Goal: Task Accomplishment & Management: Manage account settings

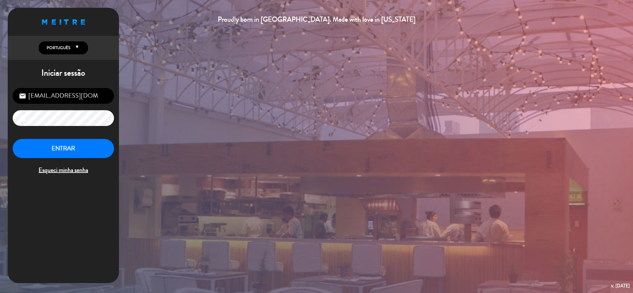
click at [402, 36] on div "Proudly born in [GEOGRAPHIC_DATA]. Made with love in [US_STATE] English Español…" at bounding box center [316, 146] width 633 height 293
click at [65, 146] on button "ENTRAR" at bounding box center [63, 148] width 101 height 19
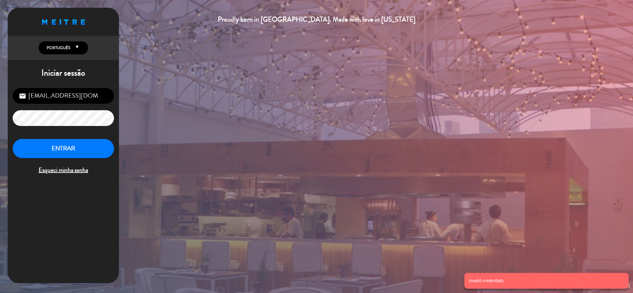
click at [102, 95] on input "[EMAIL_ADDRESS][DOMAIN_NAME]" at bounding box center [63, 96] width 101 height 16
click at [102, 94] on input "[EMAIL_ADDRESS][DOMAIN_NAME]" at bounding box center [63, 96] width 101 height 16
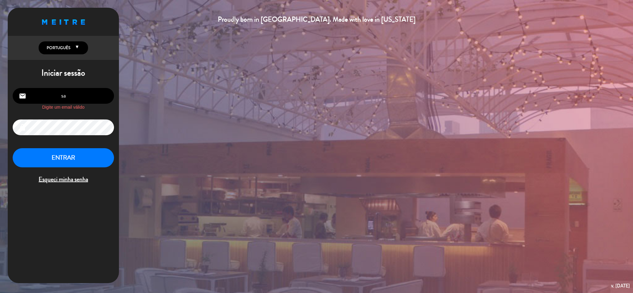
type input "[EMAIL_ADDRESS][DOMAIN_NAME]"
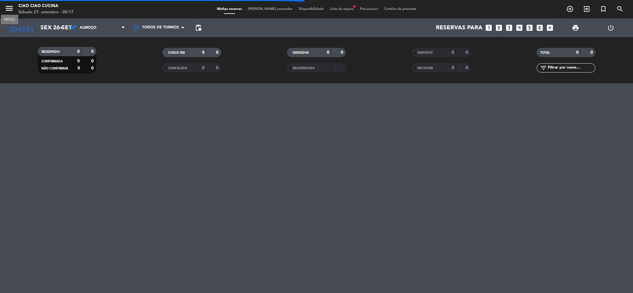
click at [12, 7] on icon "menu" at bounding box center [9, 8] width 9 height 9
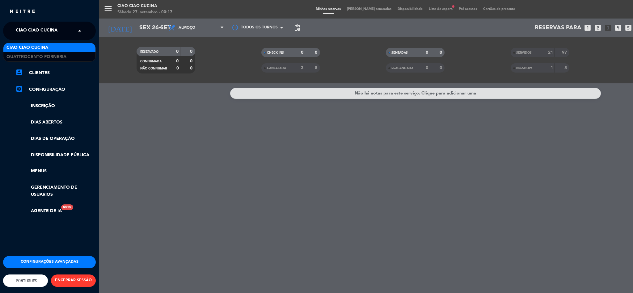
click at [34, 28] on span "Ciao Ciao Cucina" at bounding box center [37, 30] width 42 height 13
click at [39, 57] on span "Quattrocento Forneria" at bounding box center [36, 56] width 60 height 7
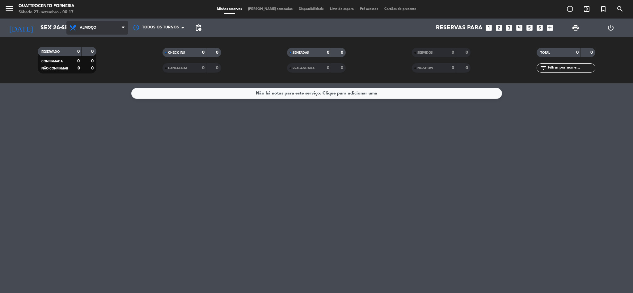
click at [109, 30] on span "Almoço" at bounding box center [97, 28] width 62 height 14
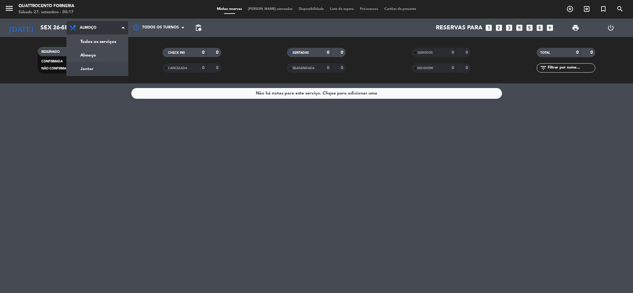
click at [95, 69] on div "menu Quattrocento Forneria Sábado 27. setembro - 00:17 Minhas reservas Mesas se…" at bounding box center [316, 41] width 633 height 83
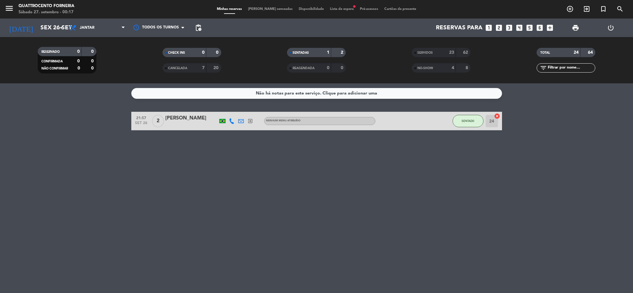
click at [274, 6] on div "Minhas reservas Mesas semeadas Disponibilidade Lista de espera fiber_manual_rec…" at bounding box center [316, 9] width 205 height 6
click at [272, 8] on span "[PERSON_NAME] semeadas" at bounding box center [270, 8] width 51 height 3
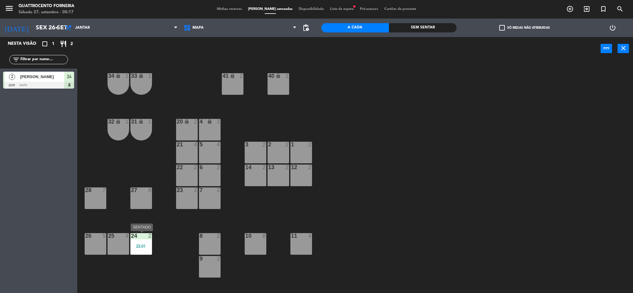
click at [144, 251] on div "24 2 22:01" at bounding box center [141, 244] width 22 height 22
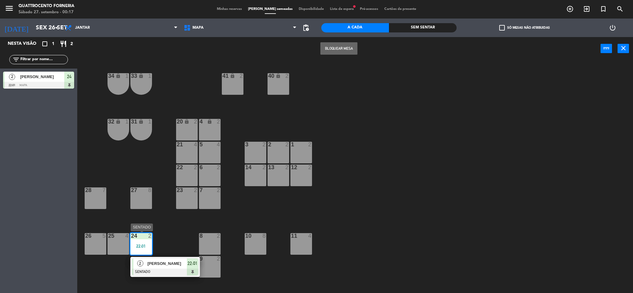
click at [157, 265] on span "[PERSON_NAME]" at bounding box center [167, 263] width 40 height 6
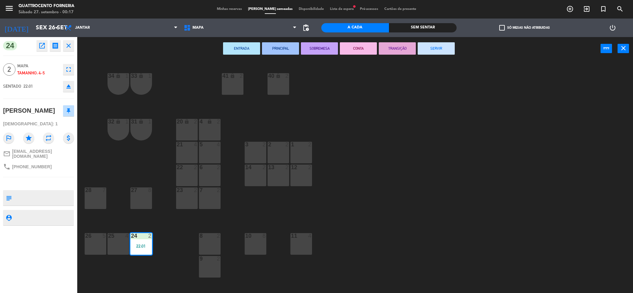
click at [439, 51] on button "SERVIR" at bounding box center [436, 48] width 37 height 12
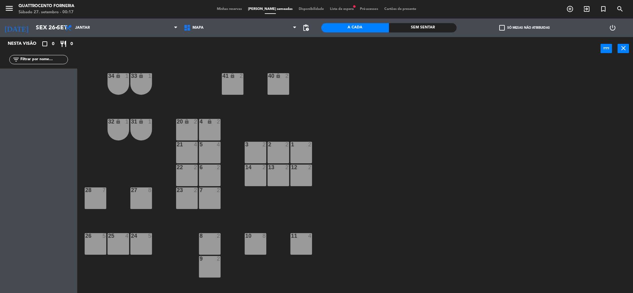
click at [612, 29] on icon "power_settings_new" at bounding box center [612, 27] width 7 height 7
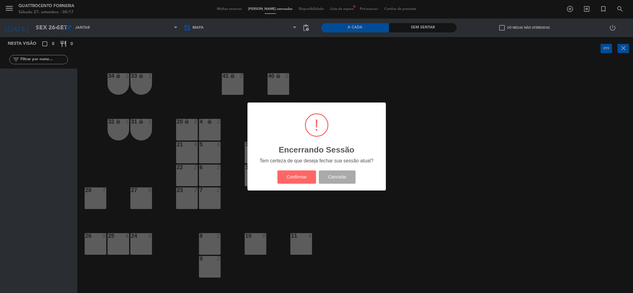
click at [311, 168] on div "? ! i Encerrando Sessão × Tem certeza de que deseja fechar sua sessão atual? Co…" at bounding box center [316, 147] width 138 height 88
click at [299, 174] on button "Confirmar" at bounding box center [296, 176] width 39 height 13
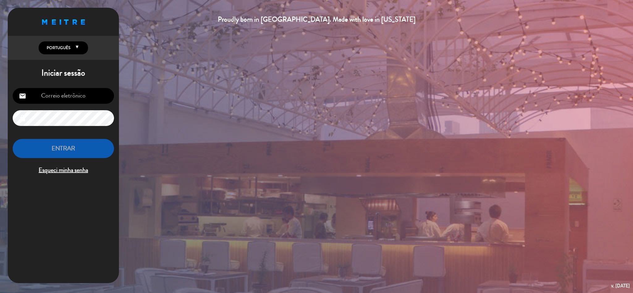
type input "[EMAIL_ADDRESS][DOMAIN_NAME]"
